Goal: Task Accomplishment & Management: Complete application form

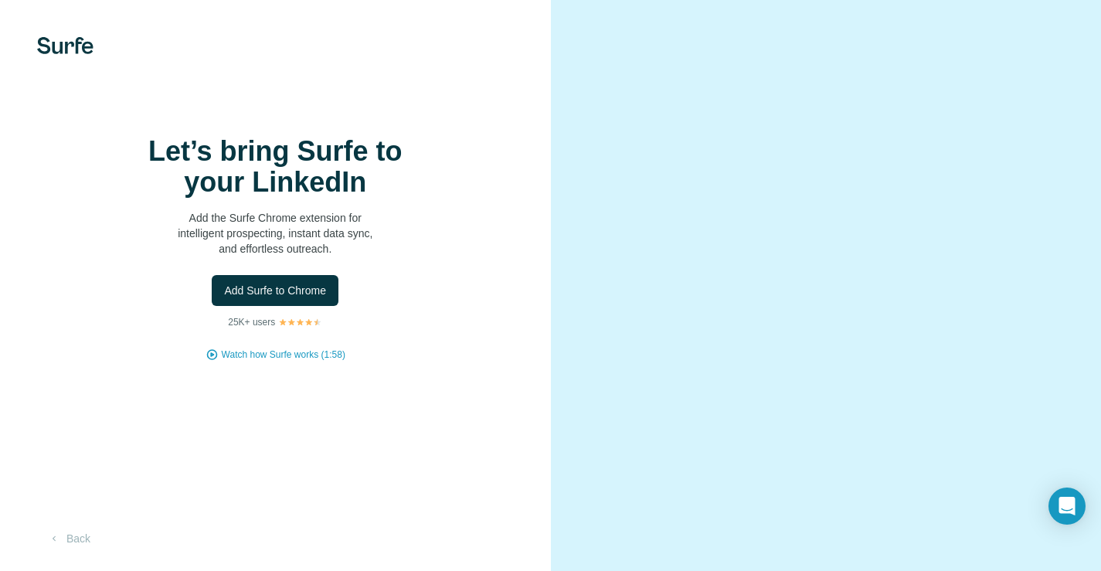
scroll to position [22, 0]
click at [88, 539] on button "Back" at bounding box center [69, 539] width 64 height 28
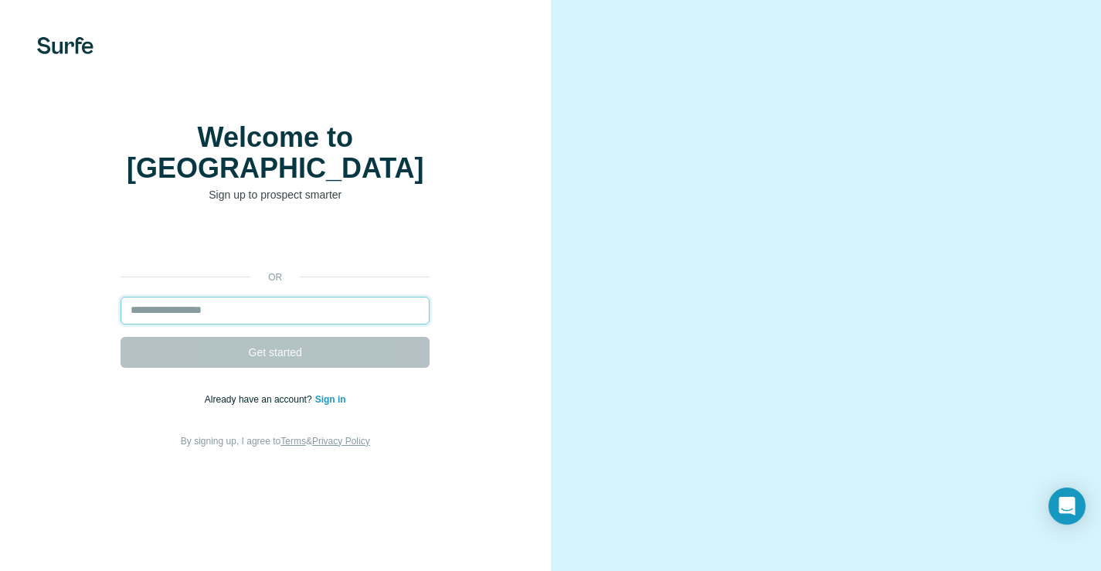
click at [231, 305] on input "email" at bounding box center [275, 311] width 309 height 28
type input "**********"
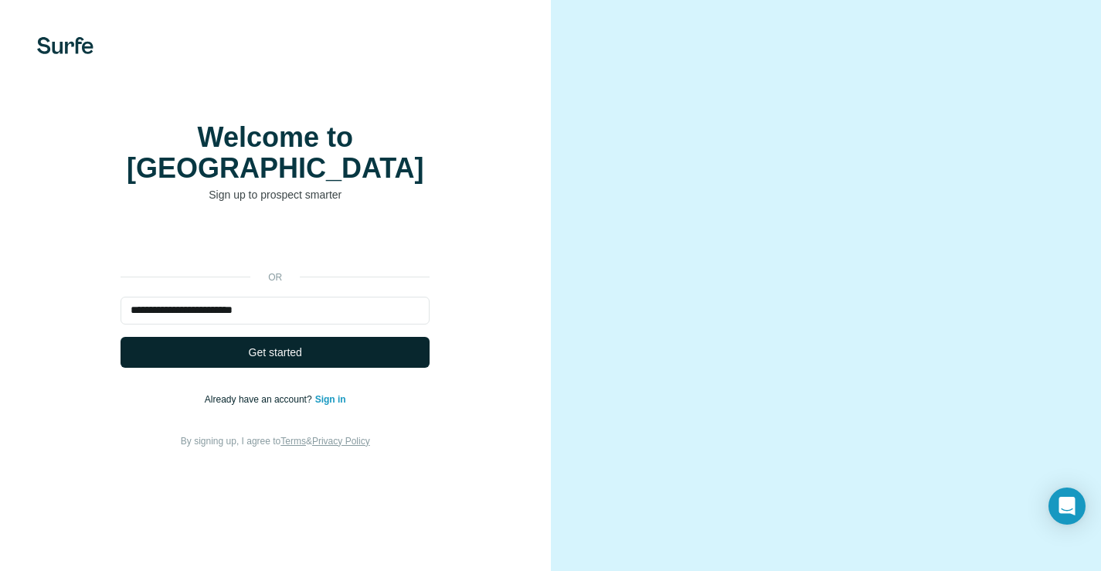
click at [270, 357] on button "Get started" at bounding box center [275, 352] width 309 height 31
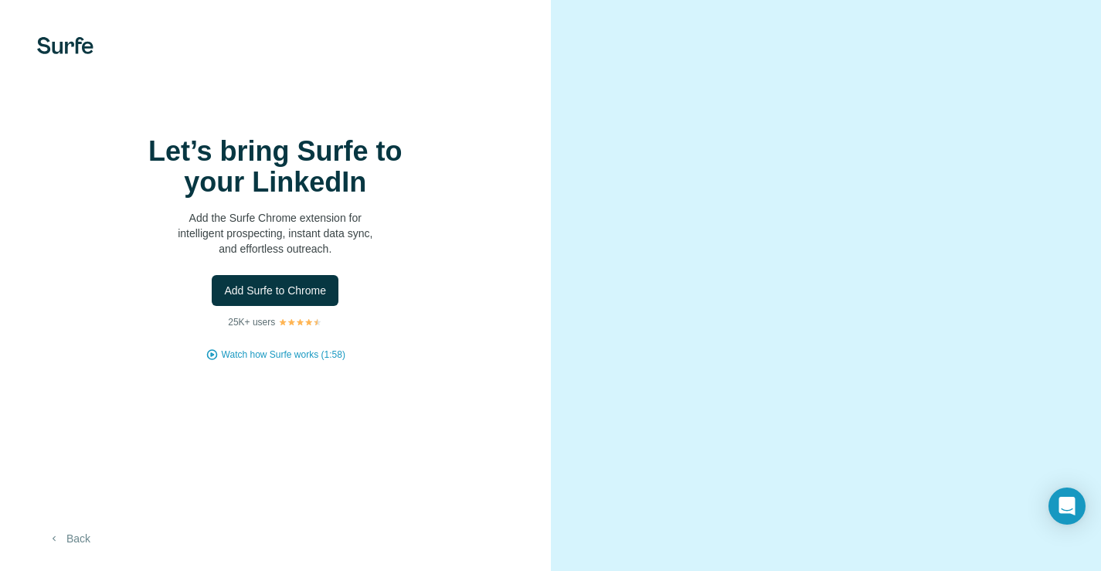
click at [72, 553] on button "Back" at bounding box center [69, 539] width 64 height 28
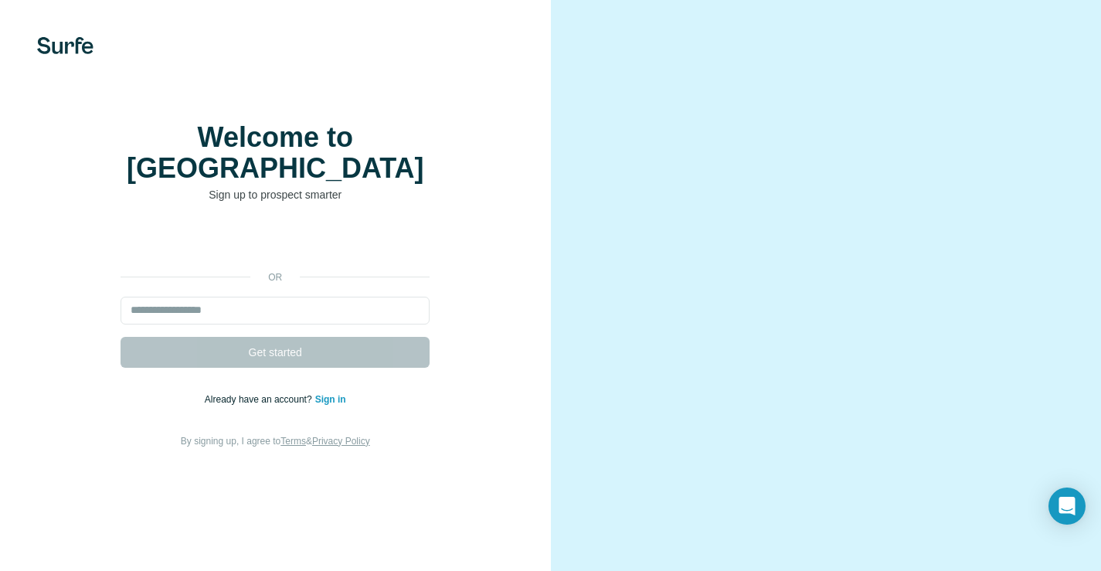
click at [334, 397] on link "Sign in" at bounding box center [330, 399] width 31 height 11
